Goal: Information Seeking & Learning: Learn about a topic

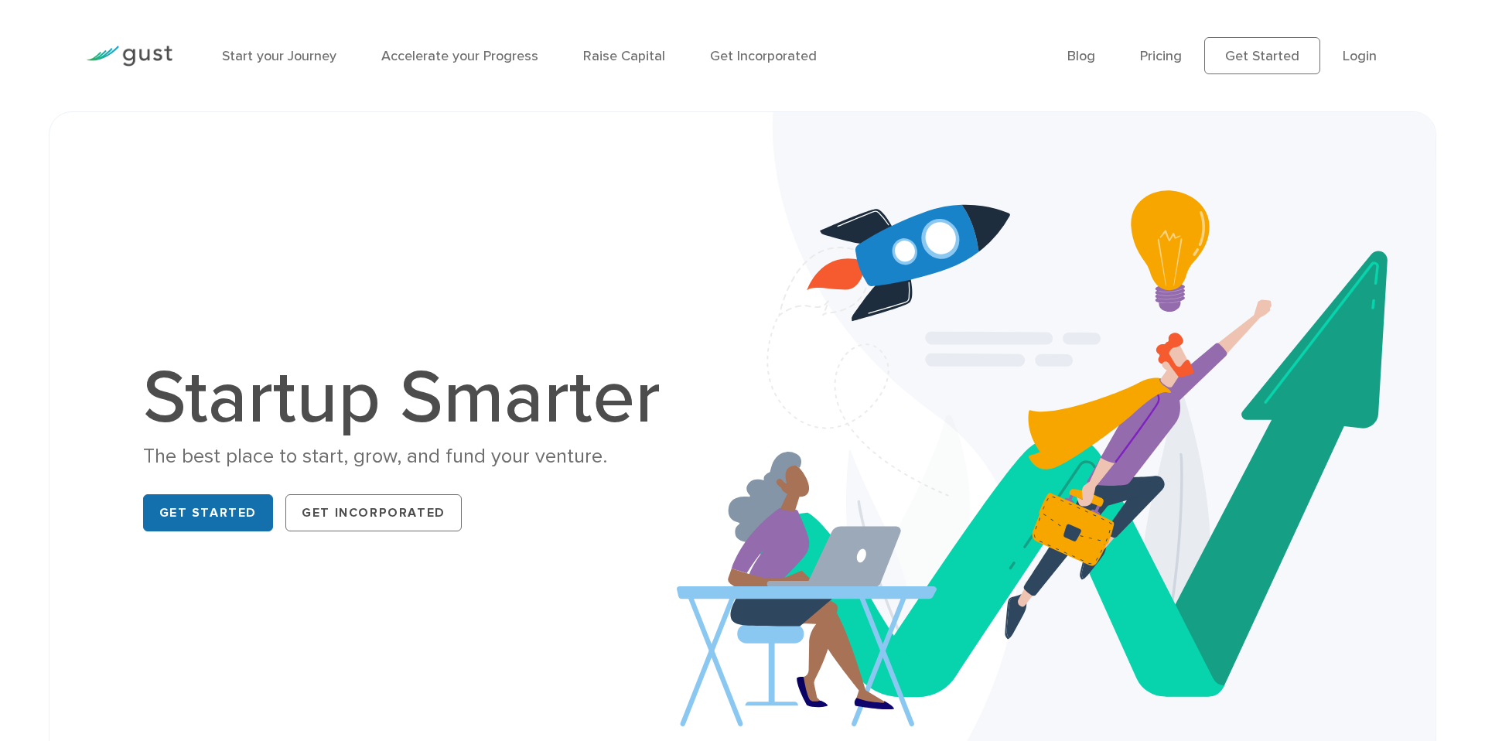
click at [217, 523] on link "Get Started" at bounding box center [208, 512] width 131 height 37
click at [637, 56] on link "Raise Capital" at bounding box center [624, 56] width 82 height 16
